Goal: Task Accomplishment & Management: Manage account settings

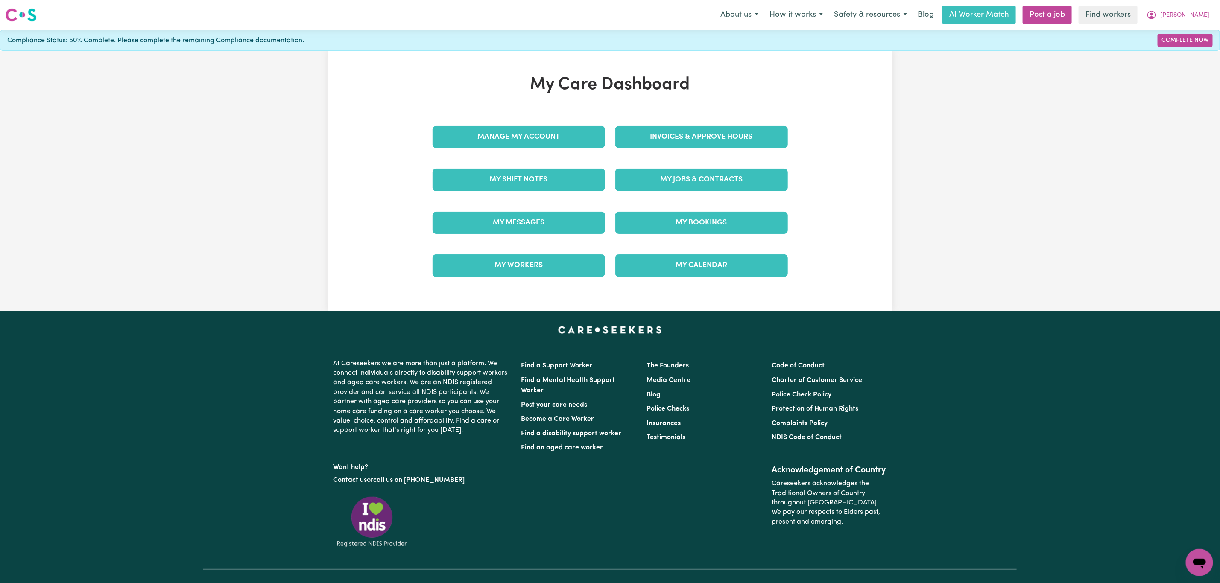
click at [1203, 3] on nav "Menu About us How it works Safety & resources Blog AI Worker Match Post a job F…" at bounding box center [610, 15] width 1220 height 30
click at [1199, 12] on span "[PERSON_NAME]" at bounding box center [1184, 15] width 49 height 9
click at [1189, 53] on link "Logout" at bounding box center [1180, 49] width 67 height 16
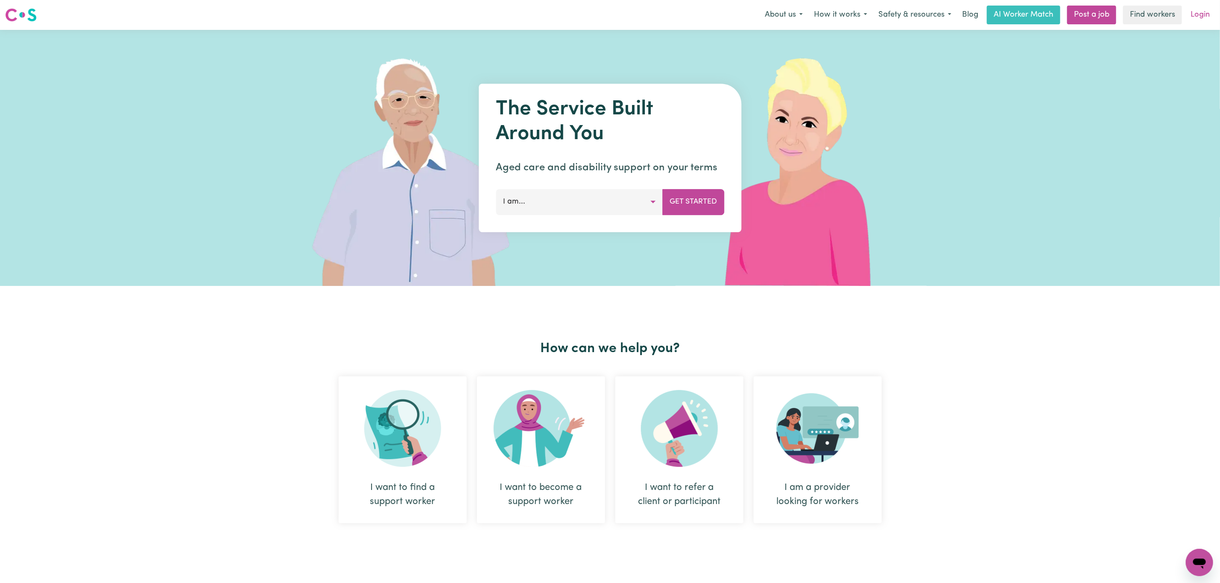
click at [1198, 13] on link "Login" at bounding box center [1199, 15] width 29 height 19
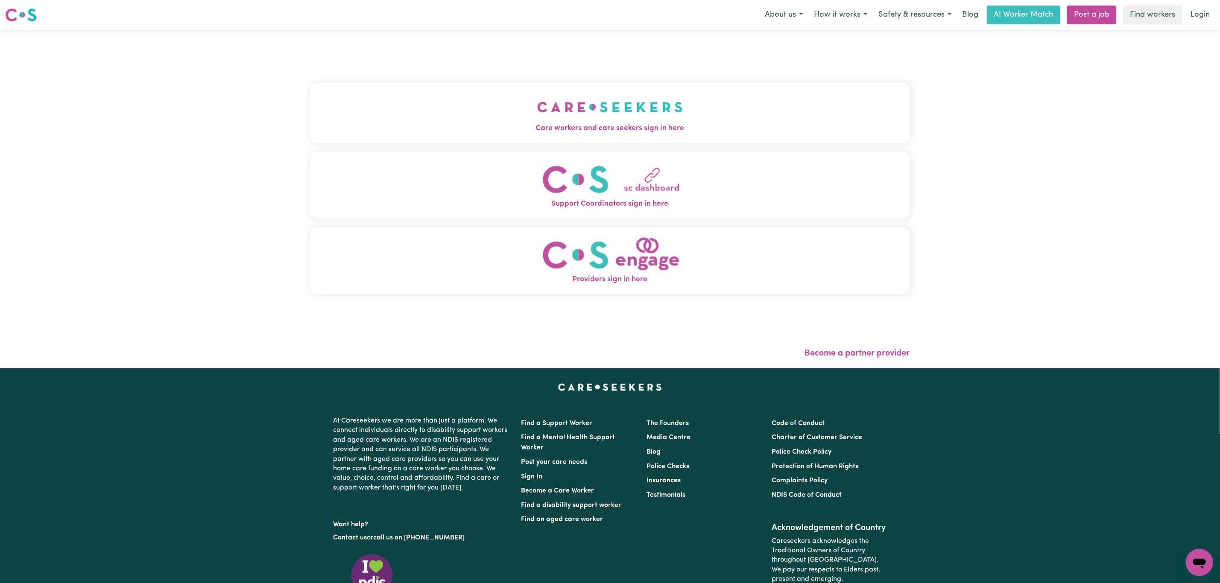
click at [674, 118] on button "Care workers and care seekers sign in here" at bounding box center [610, 113] width 600 height 60
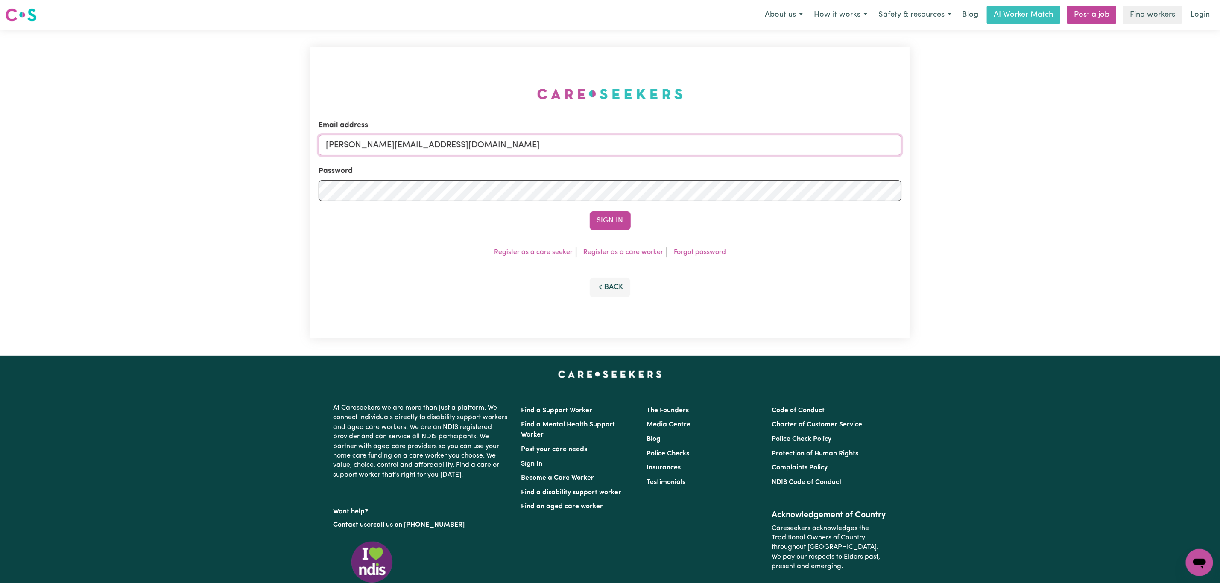
click at [450, 149] on input "[PERSON_NAME][EMAIL_ADDRESS][DOMAIN_NAME]" at bounding box center [610, 145] width 583 height 20
drag, startPoint x: 372, startPoint y: 148, endPoint x: 682, endPoint y: 152, distance: 309.6
click at [682, 152] on input "[EMAIL_ADDRESS][PERSON_NAME][DOMAIN_NAME]" at bounding box center [610, 145] width 583 height 20
type input "[EMAIL_ADDRESS][DOMAIN_NAME]"
click at [620, 221] on button "Sign In" at bounding box center [610, 220] width 41 height 19
